Goal: Navigation & Orientation: Understand site structure

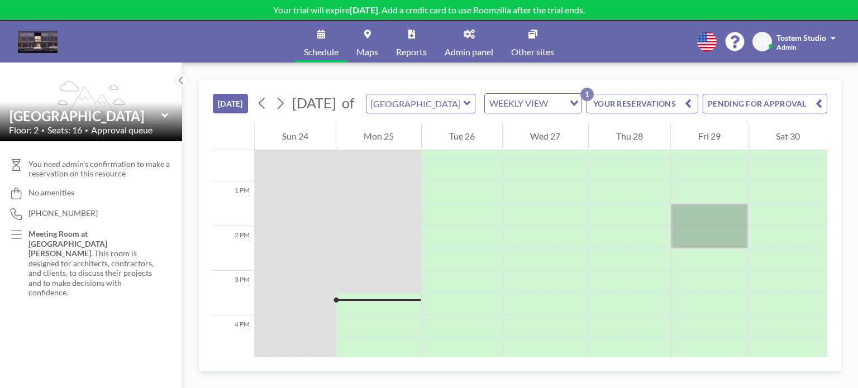
scroll to position [438, 0]
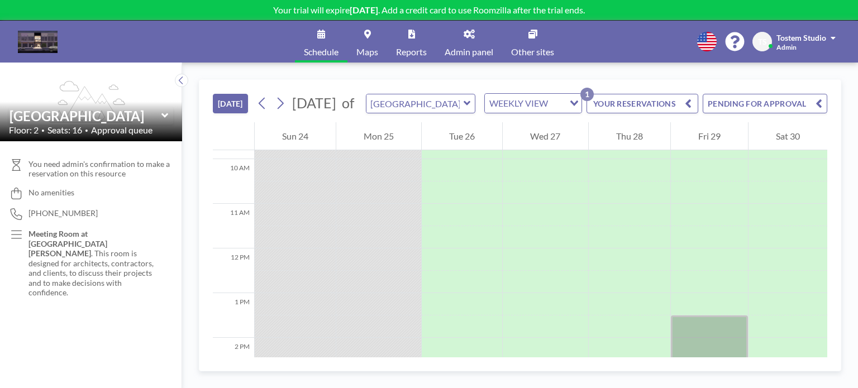
click at [793, 107] on button "PENDING FOR APPROVAL" at bounding box center [765, 104] width 125 height 20
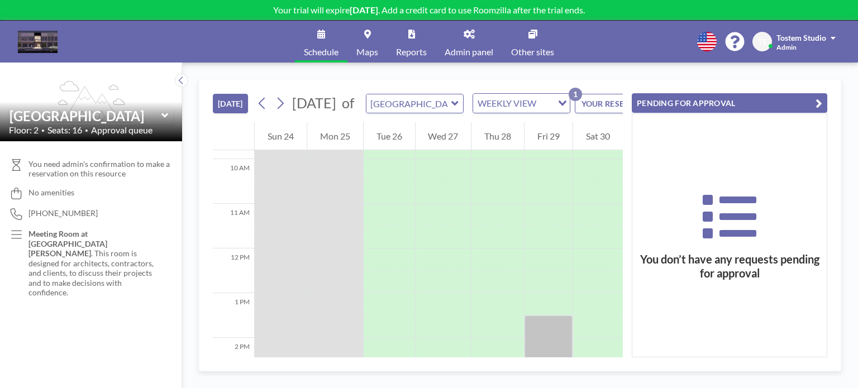
click at [815, 101] on icon "button" at bounding box center [818, 103] width 7 height 13
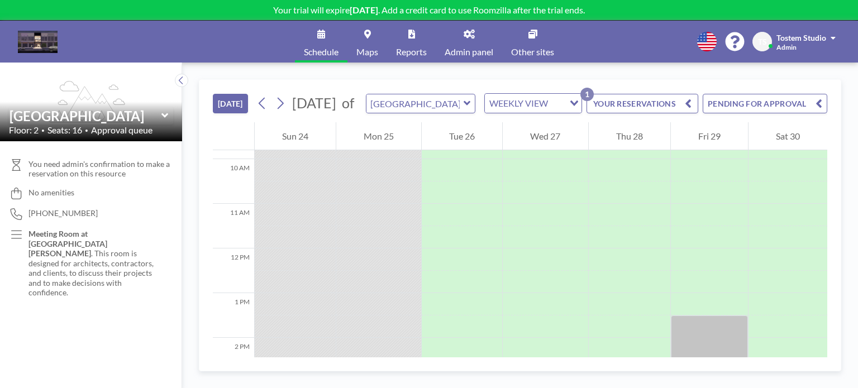
click at [626, 111] on button "YOUR RESERVATIONS 1" at bounding box center [642, 104] width 112 height 20
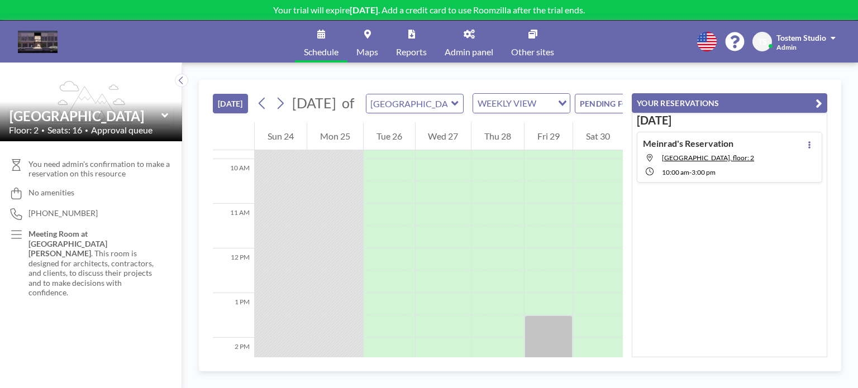
click at [815, 106] on icon "button" at bounding box center [818, 103] width 7 height 13
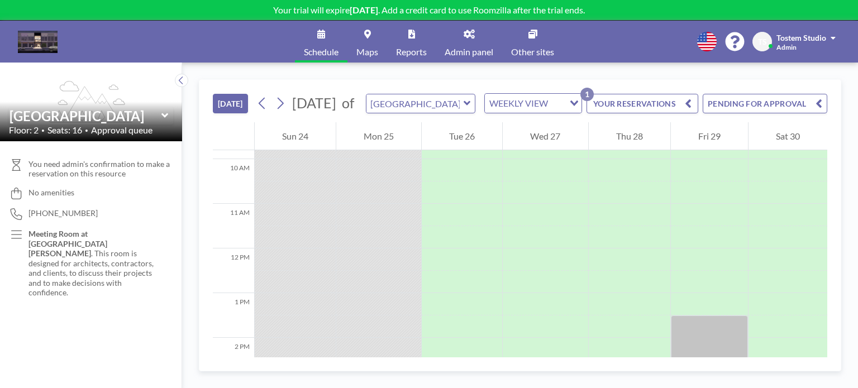
click at [764, 108] on button "PENDING FOR APPROVAL" at bounding box center [765, 104] width 125 height 20
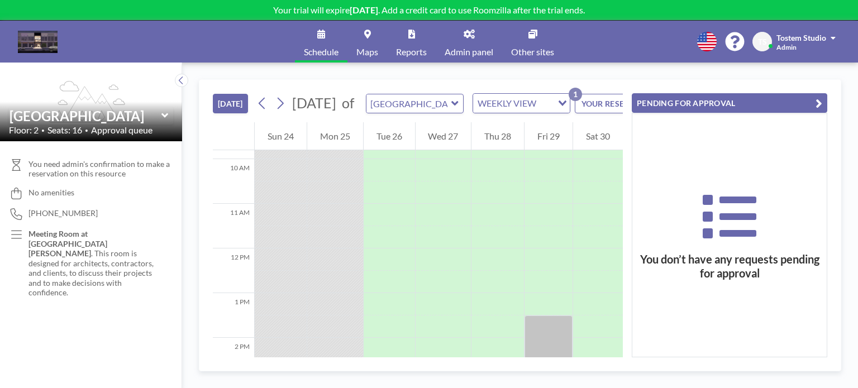
click at [590, 112] on button "YOUR RESERVATIONS 1" at bounding box center [631, 104] width 112 height 20
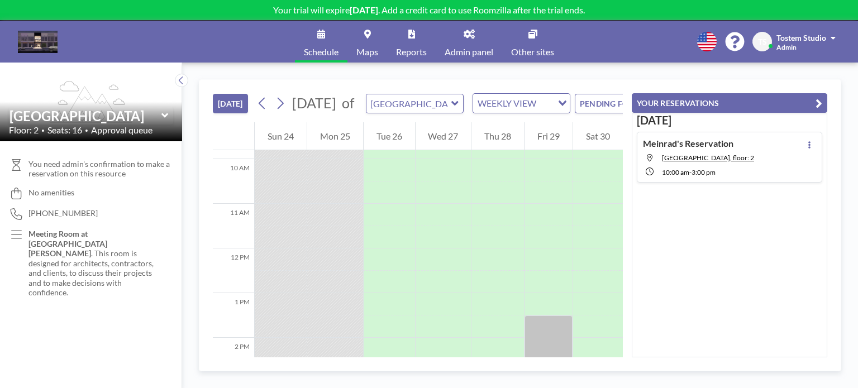
click at [242, 113] on button "[DATE]" at bounding box center [230, 104] width 35 height 20
click at [404, 47] on span "Reports" at bounding box center [411, 51] width 31 height 9
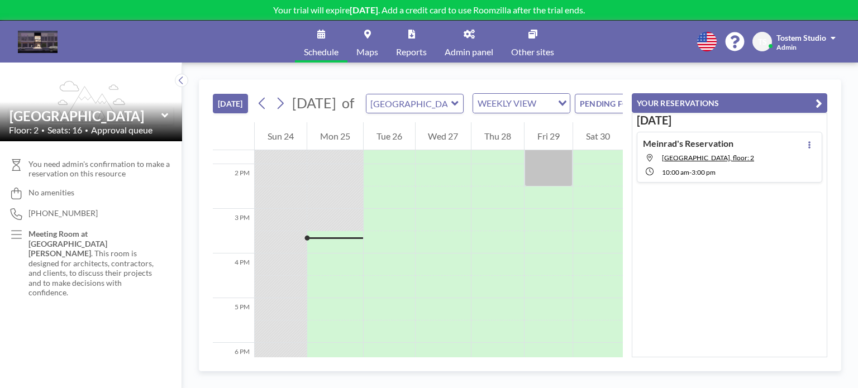
scroll to position [332, 0]
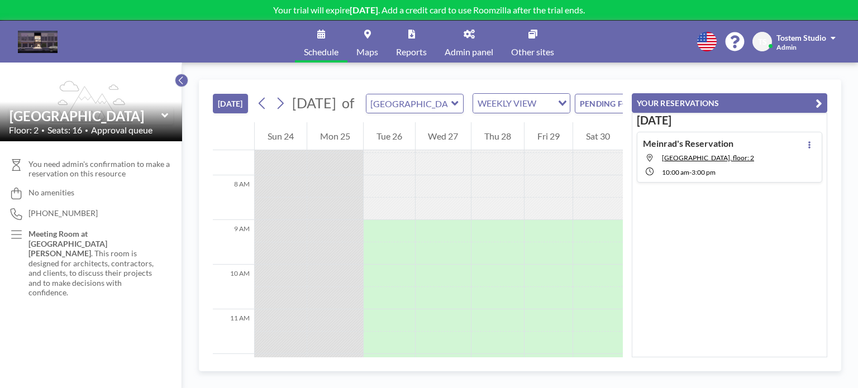
click at [183, 82] on icon at bounding box center [181, 80] width 7 height 11
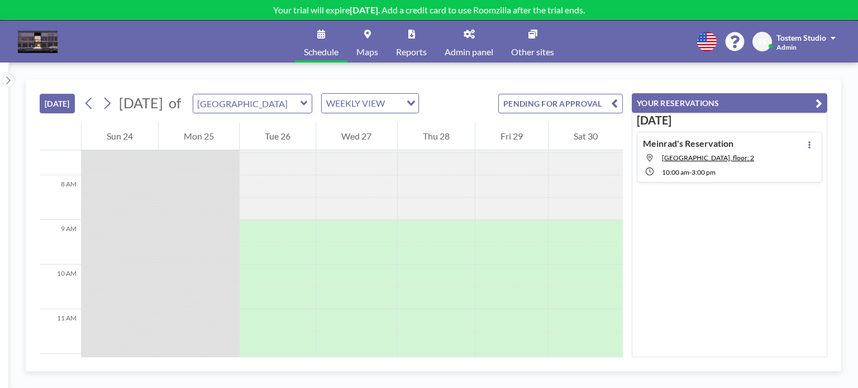
click at [308, 101] on icon at bounding box center [304, 103] width 7 height 11
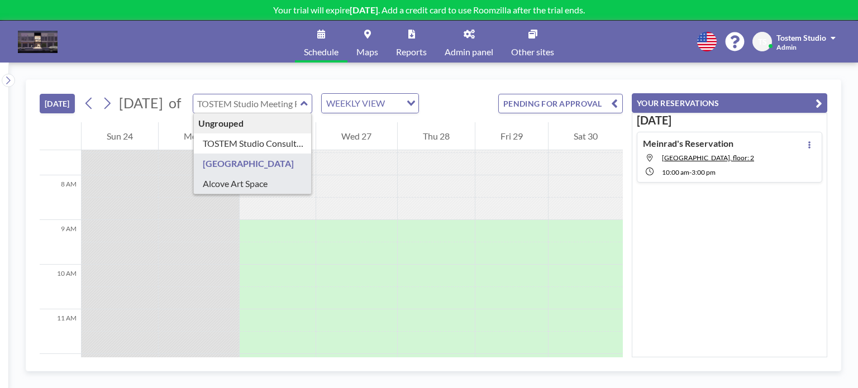
scroll to position [444, 0]
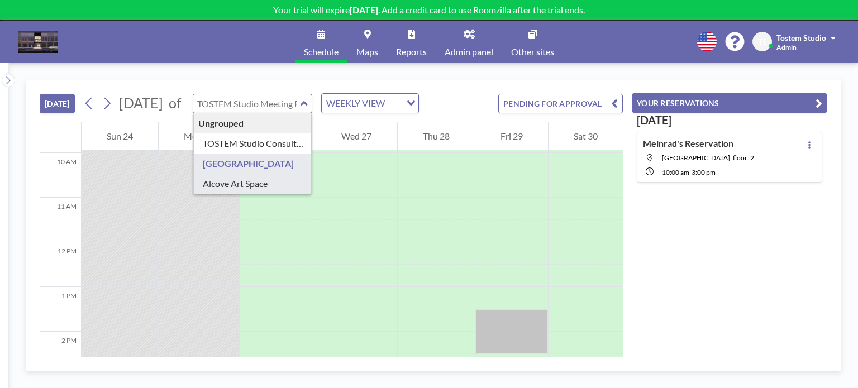
type input "Alcove Art Space"
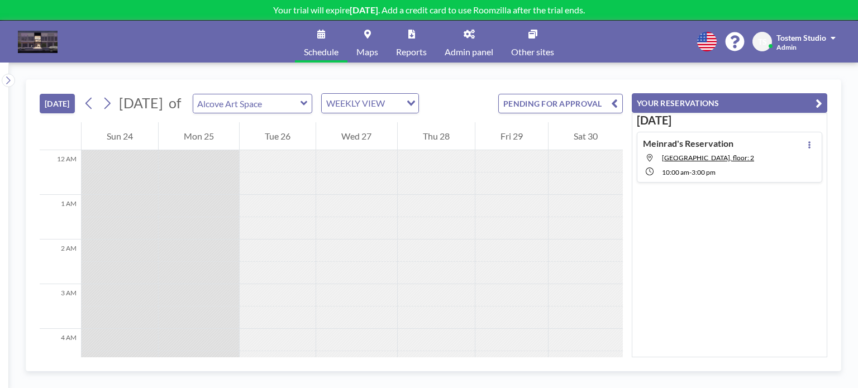
scroll to position [670, 0]
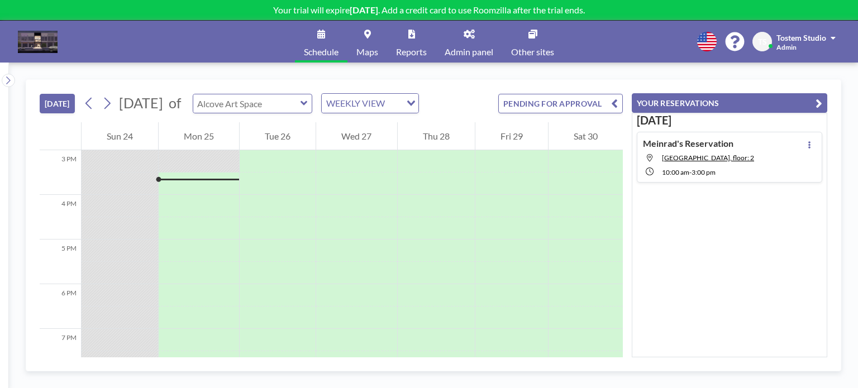
click at [313, 106] on div at bounding box center [253, 104] width 120 height 20
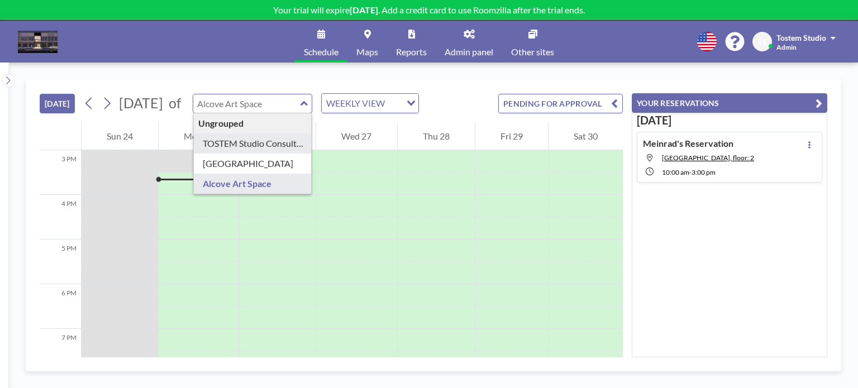
type input "TOSTEM Studio Consultation Room"
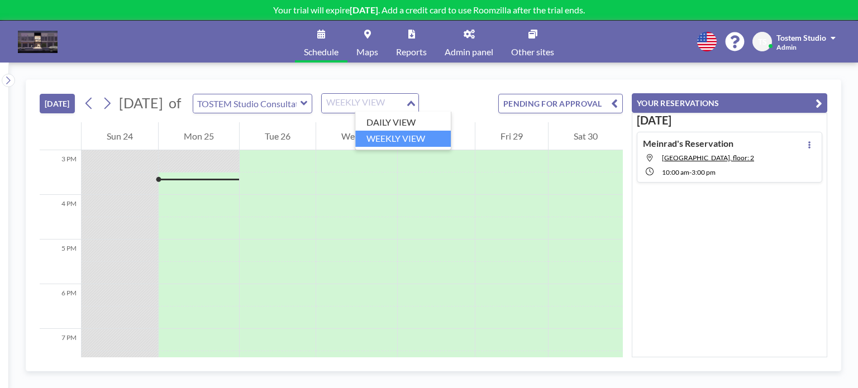
click at [406, 111] on div "WEEKLY VIEW Loading..." at bounding box center [370, 103] width 97 height 19
click at [406, 122] on li "DAILY VIEW" at bounding box center [403, 123] width 96 height 16
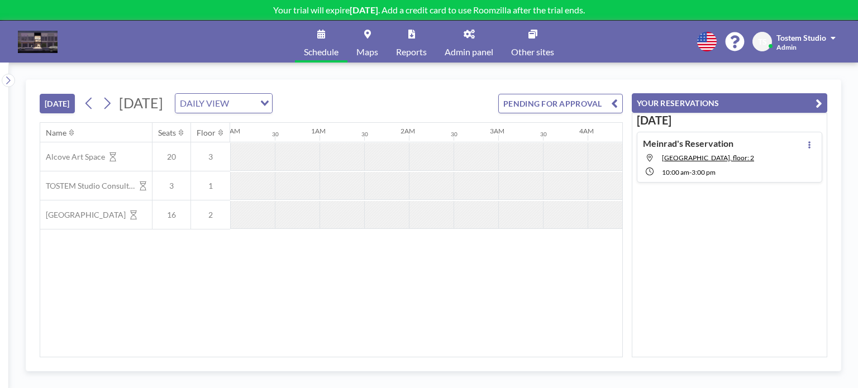
scroll to position [0, 1341]
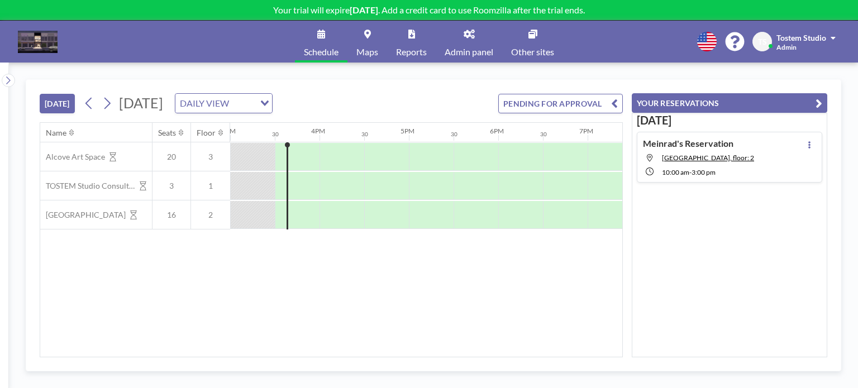
click at [272, 106] on div "DAILY VIEW Loading..." at bounding box center [223, 103] width 97 height 19
click at [358, 134] on li "WEEKLY VIEW" at bounding box center [336, 139] width 96 height 16
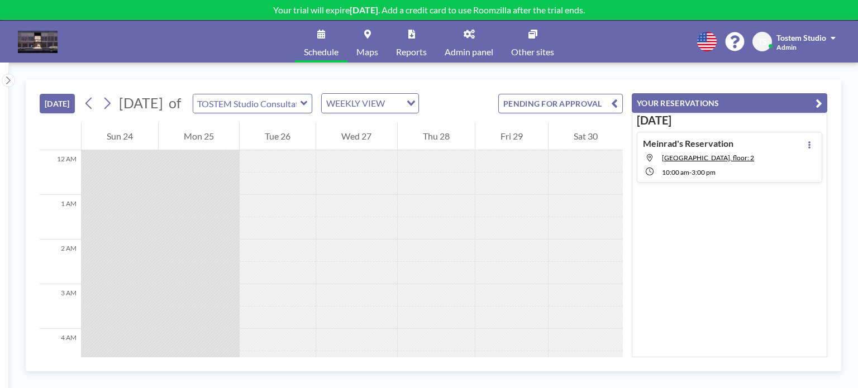
scroll to position [670, 0]
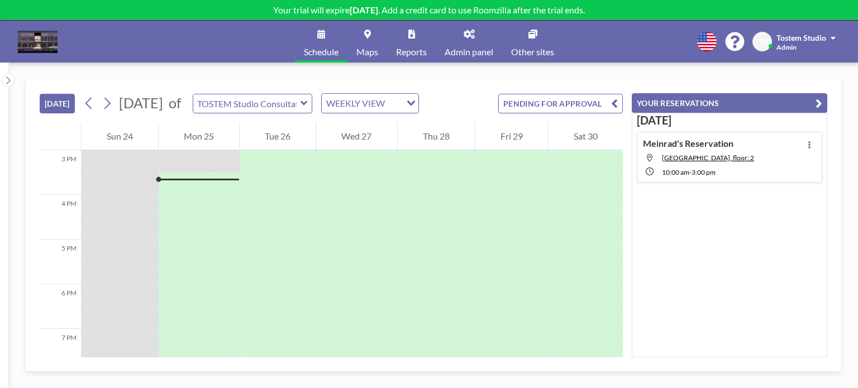
click at [552, 110] on button "PENDING FOR APPROVAL" at bounding box center [560, 104] width 125 height 20
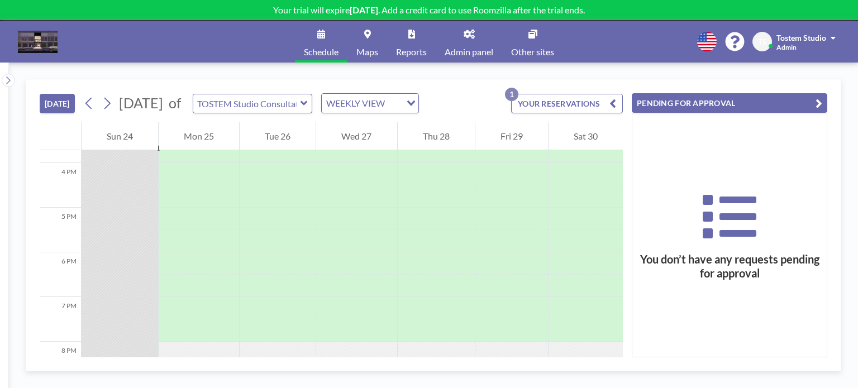
scroll to position [590, 0]
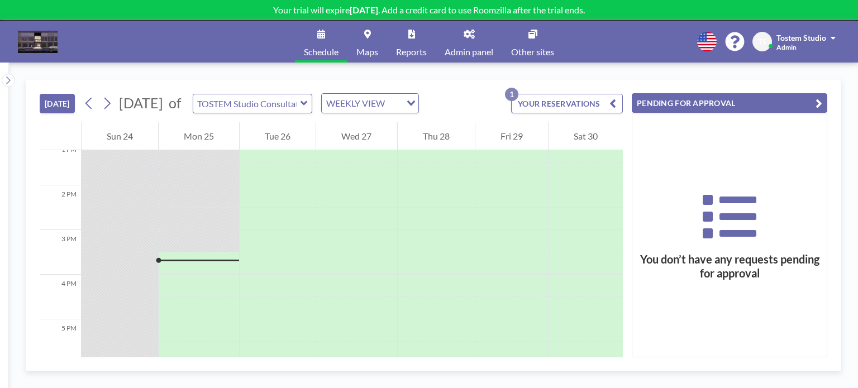
click at [408, 55] on span "Reports" at bounding box center [411, 51] width 31 height 9
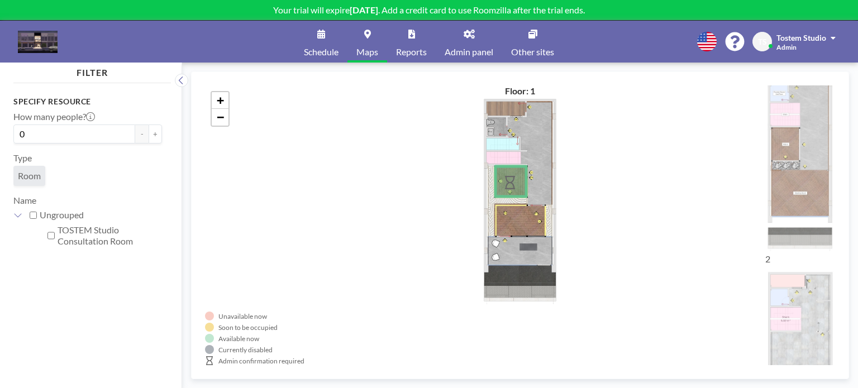
scroll to position [264, 0]
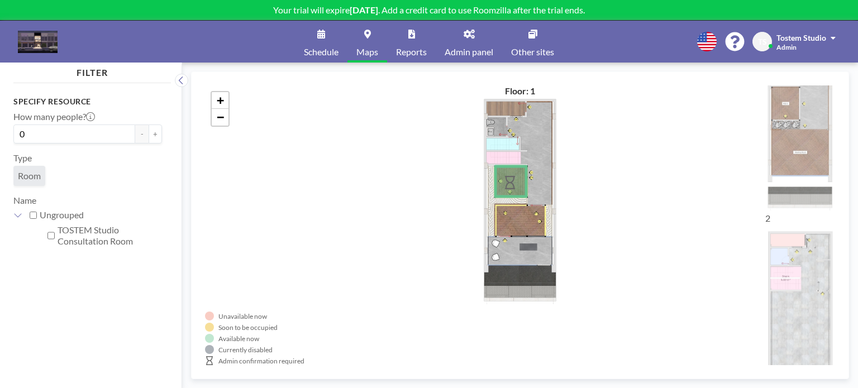
click at [402, 41] on link "Reports" at bounding box center [411, 42] width 49 height 42
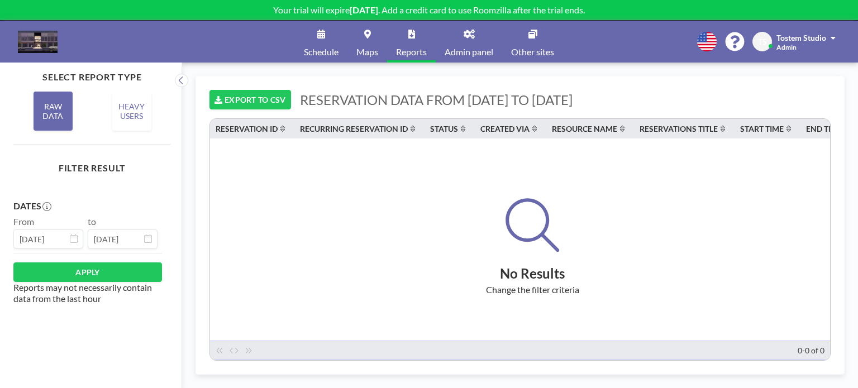
click at [473, 44] on link "Admin panel" at bounding box center [469, 42] width 66 height 42
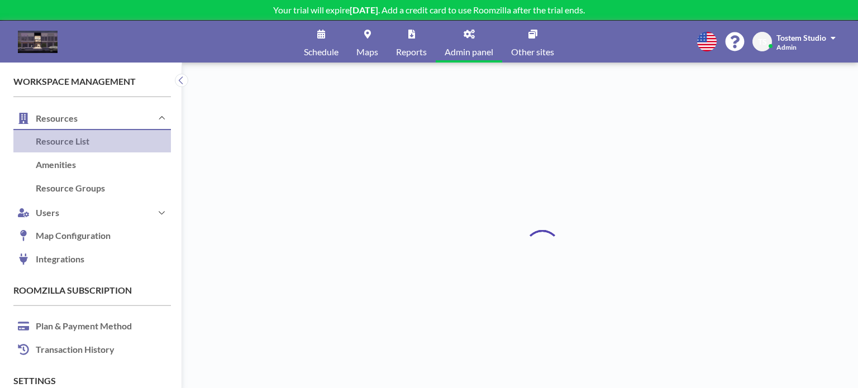
click at [547, 47] on span "Other sites" at bounding box center [532, 51] width 43 height 9
